Goal: Check status

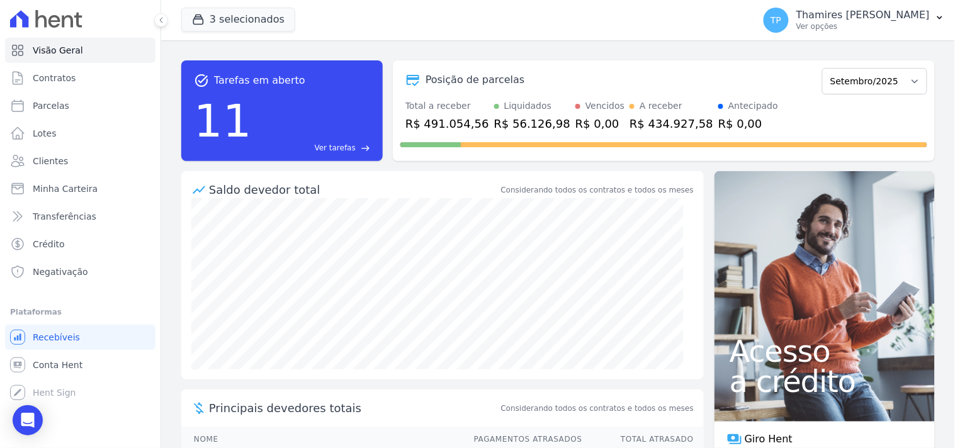
click at [435, 186] on div "Saldo devedor total" at bounding box center [354, 189] width 290 height 17
click at [261, 18] on button "3 selecionados" at bounding box center [238, 20] width 114 height 24
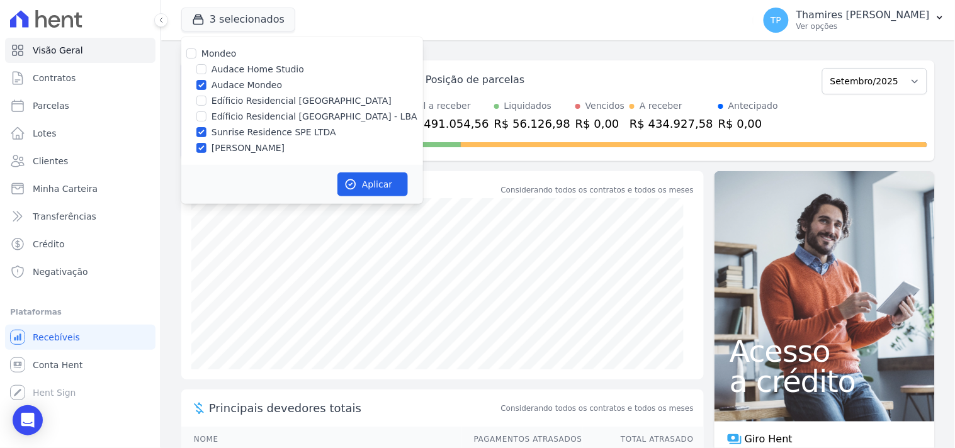
click at [231, 76] on div "Mondeo Audace Home Studio Audace Mondeo Edíficio Residencial [GEOGRAPHIC_DATA] …" at bounding box center [302, 101] width 242 height 128
click at [247, 132] on label "Sunrise Residence SPE LTDA" at bounding box center [274, 132] width 125 height 13
click at [207, 132] on input "Sunrise Residence SPE LTDA" at bounding box center [201, 132] width 10 height 10
checkbox input "false"
click at [248, 147] on label "[PERSON_NAME]" at bounding box center [248, 148] width 73 height 13
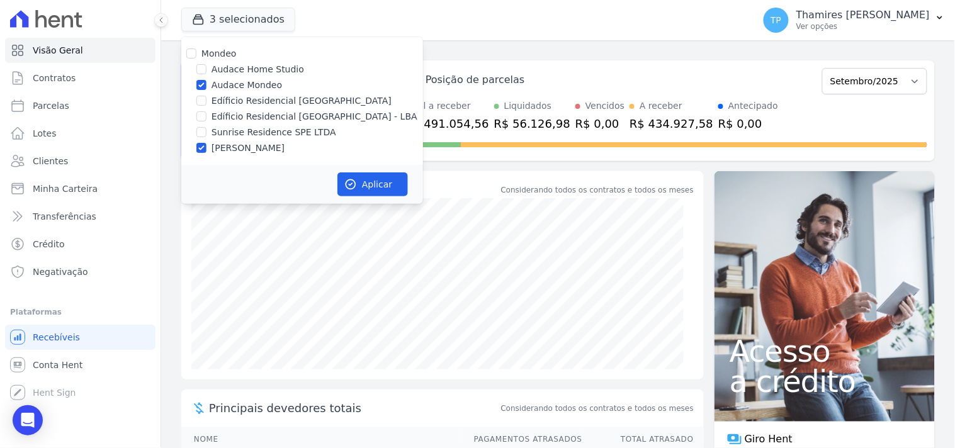
click at [207, 147] on input "[PERSON_NAME]" at bounding box center [201, 148] width 10 height 10
checkbox input "false"
click at [266, 77] on div "Mondeo Audace Home Studio Audace Mondeo Edíficio Residencial [GEOGRAPHIC_DATA] …" at bounding box center [302, 101] width 242 height 128
click at [264, 84] on label "Audace Mondeo" at bounding box center [247, 85] width 71 height 13
click at [207, 84] on input "Audace Mondeo" at bounding box center [201, 85] width 10 height 10
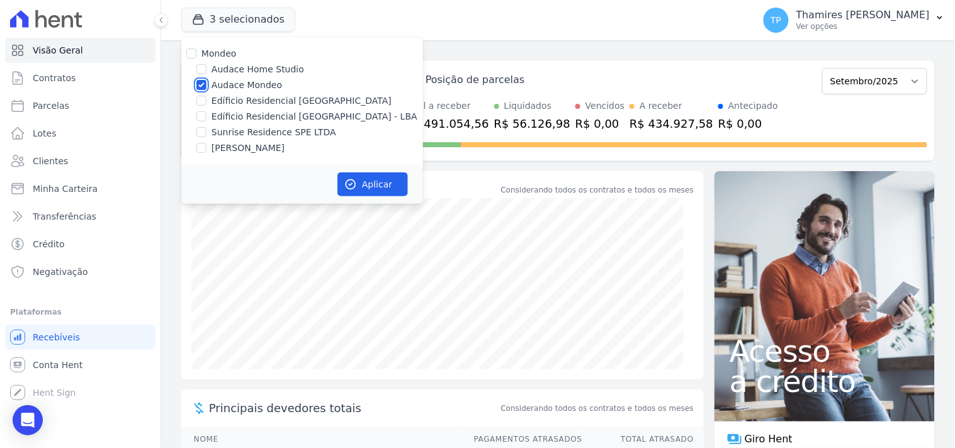
checkbox input "false"
click at [908, 30] on p "Ver opções" at bounding box center [864, 26] width 134 height 10
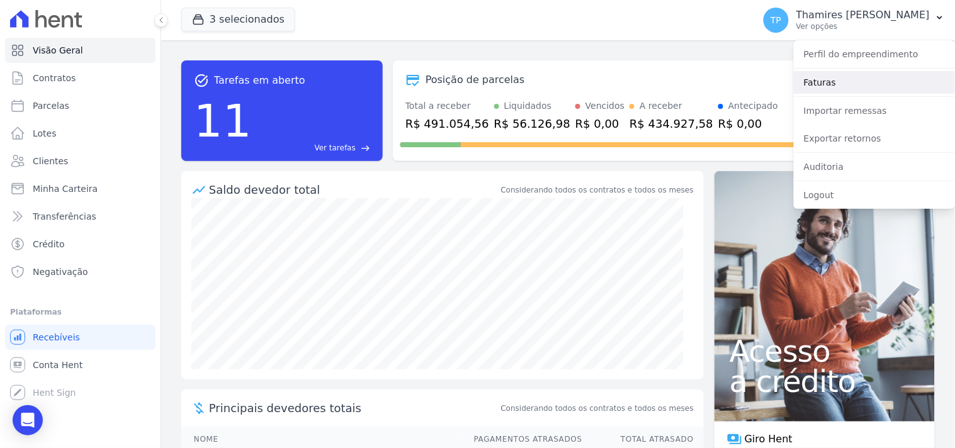
click at [870, 82] on link "Faturas" at bounding box center [874, 82] width 161 height 23
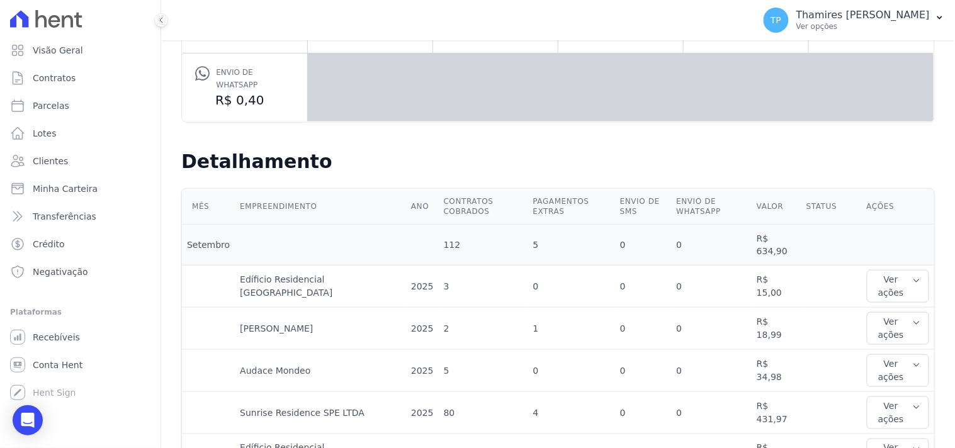
scroll to position [280, 0]
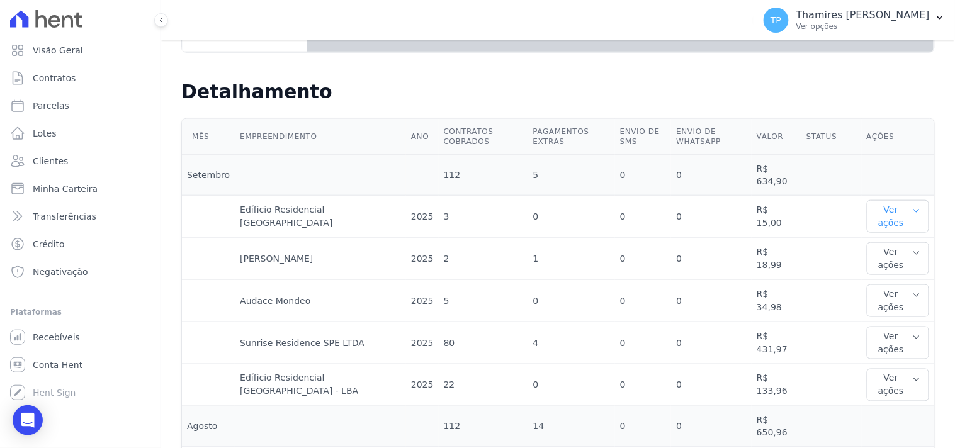
click at [896, 202] on button "Ver ações" at bounding box center [898, 216] width 62 height 33
click at [897, 203] on button "Ver ações" at bounding box center [898, 216] width 62 height 33
click at [895, 236] on link "Ver detalhes" at bounding box center [899, 242] width 55 height 13
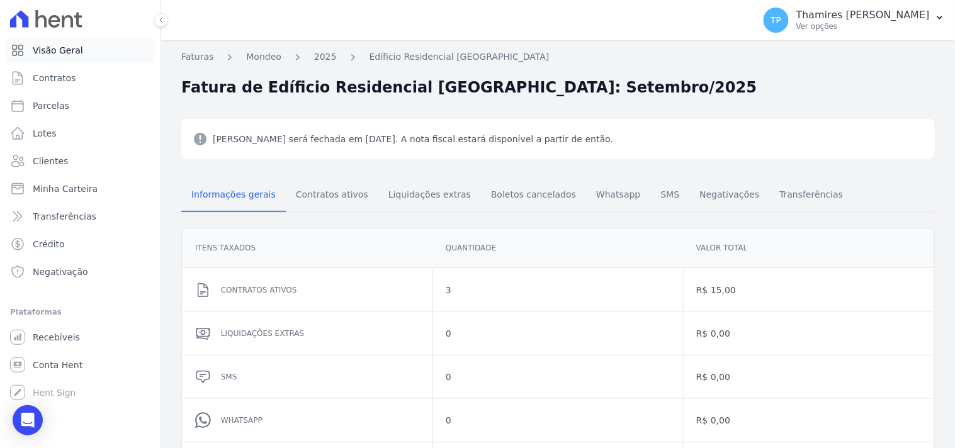
click at [49, 52] on span "Visão Geral" at bounding box center [58, 50] width 50 height 13
